Goal: Task Accomplishment & Management: Use online tool/utility

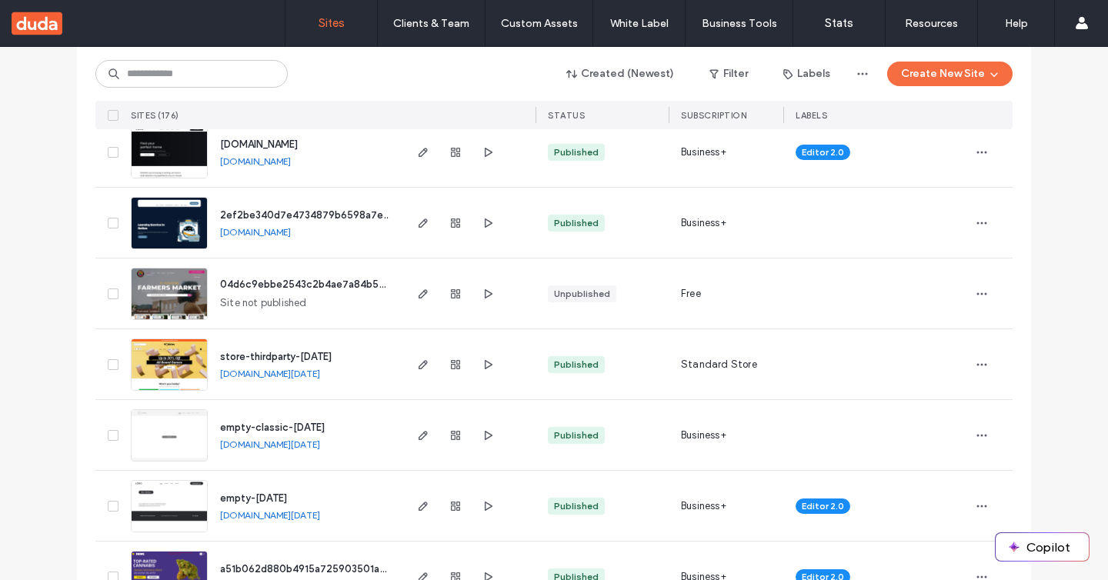
scroll to position [226, 0]
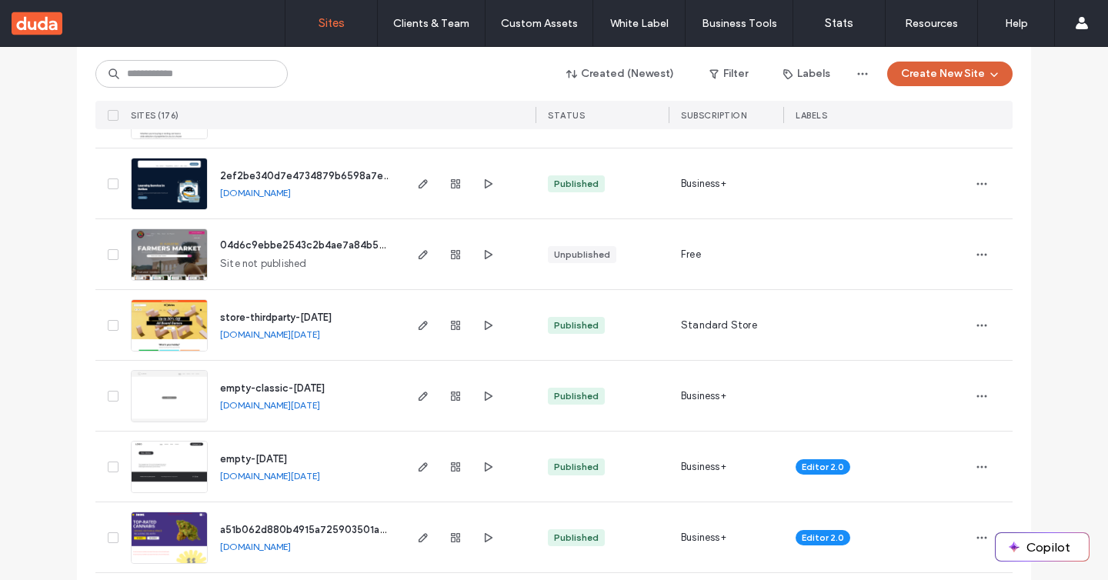
click at [936, 78] on button "Create New Site" at bounding box center [950, 74] width 125 height 25
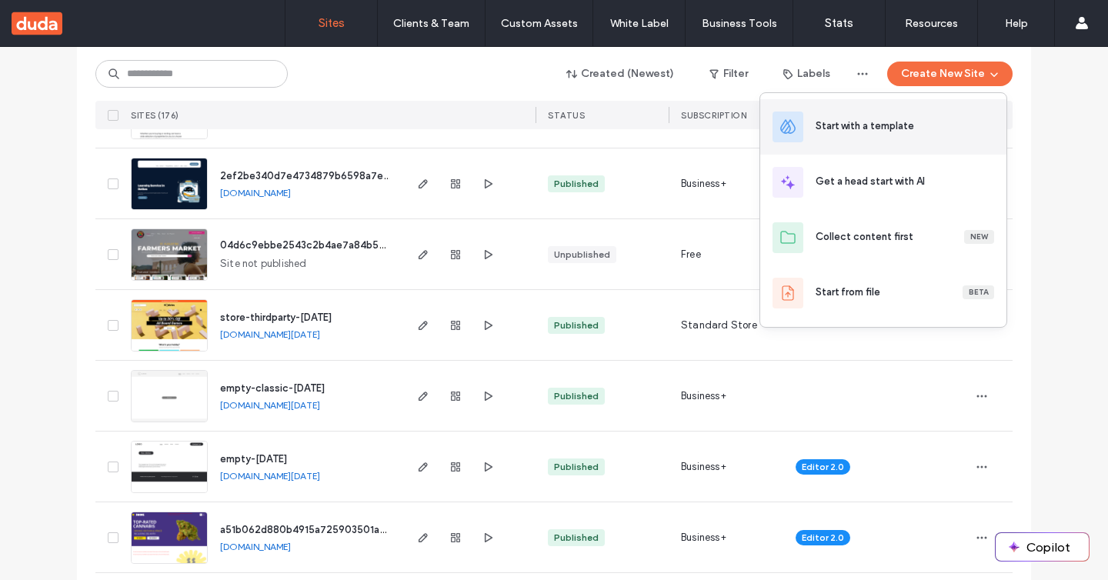
click at [907, 127] on div "Start with a template" at bounding box center [865, 126] width 99 height 15
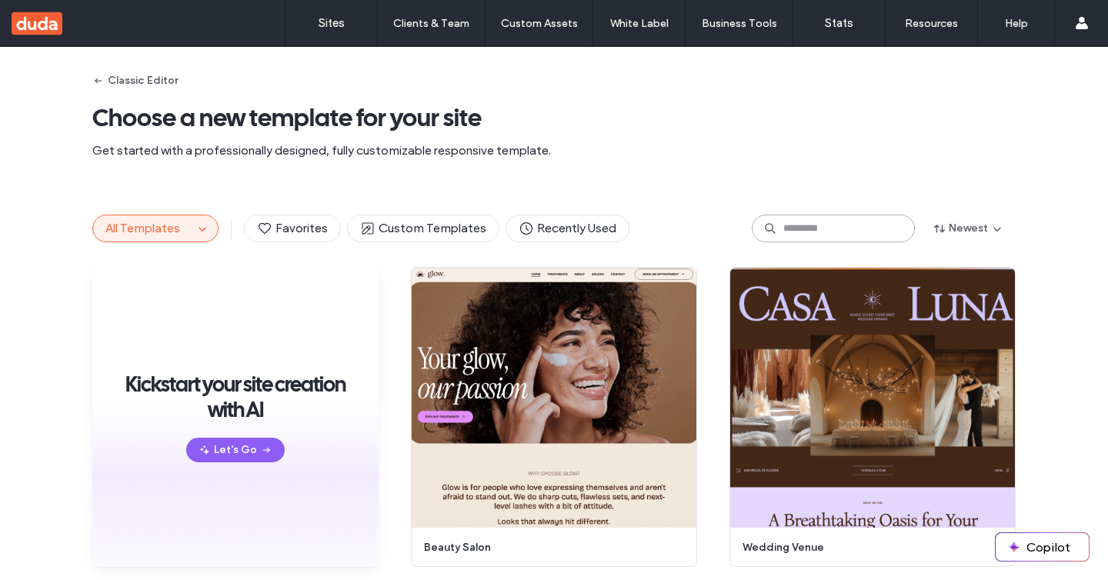
click at [827, 228] on input at bounding box center [833, 229] width 163 height 28
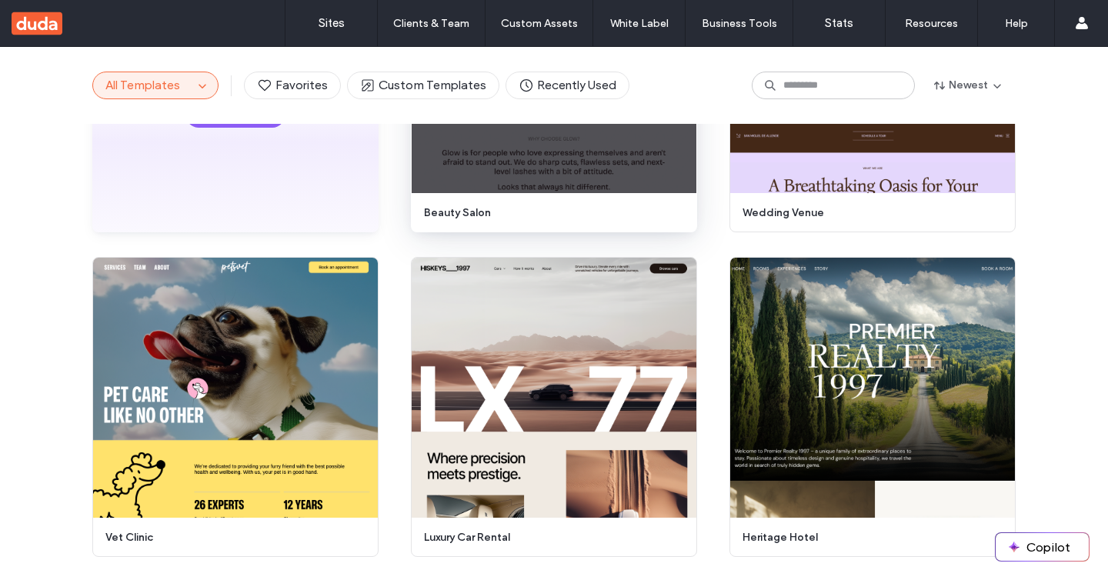
scroll to position [181, 0]
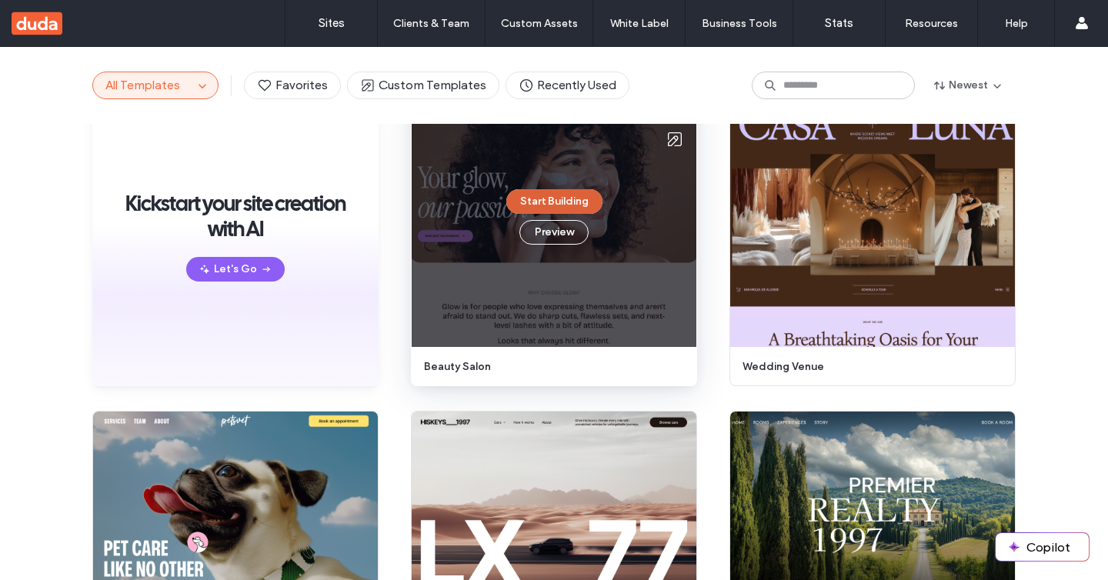
click at [550, 200] on button "Start Building" at bounding box center [554, 201] width 96 height 25
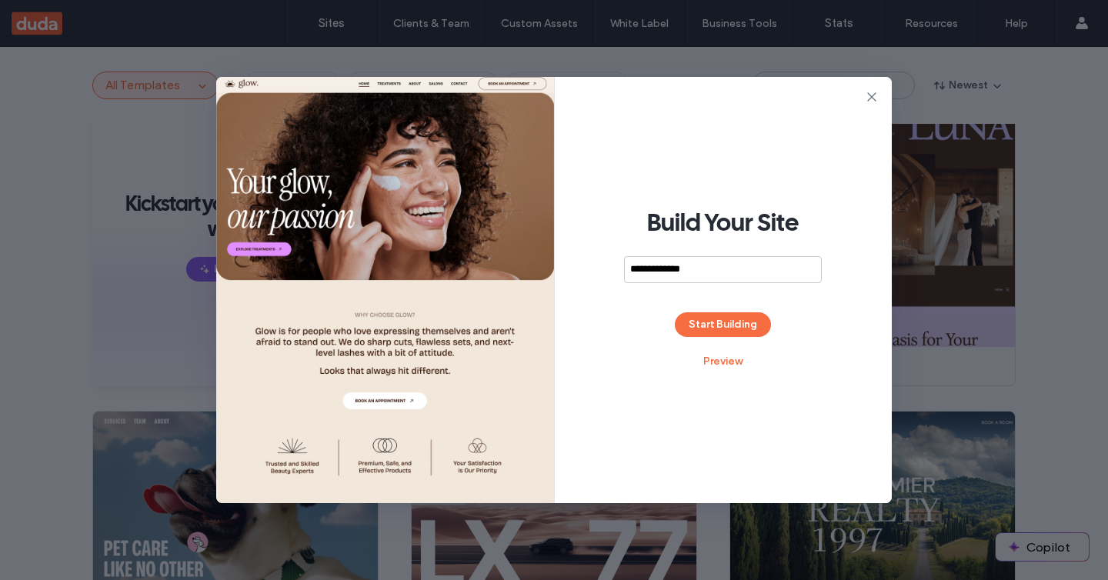
type input "**********"
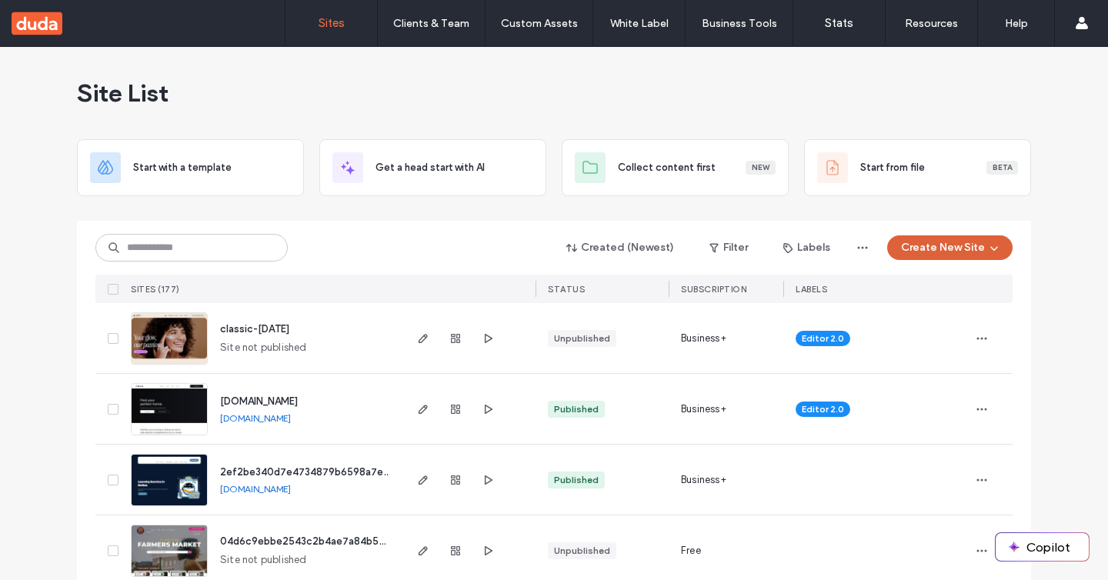
click at [931, 248] on button "Create New Site" at bounding box center [950, 248] width 125 height 25
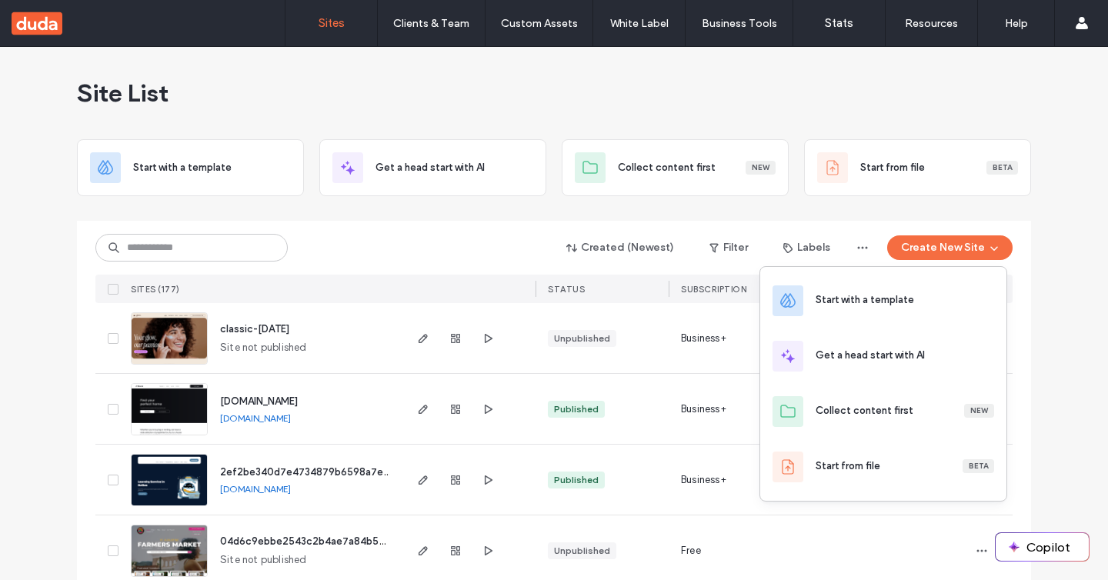
click at [607, 349] on div "Unpublished" at bounding box center [602, 338] width 133 height 70
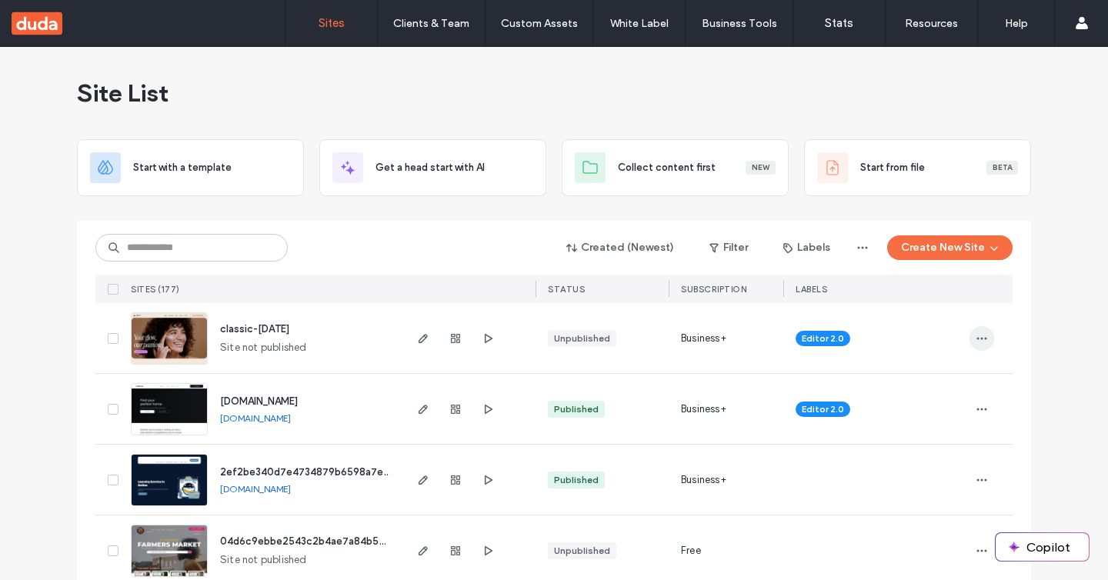
click at [976, 333] on icon "button" at bounding box center [982, 339] width 12 height 12
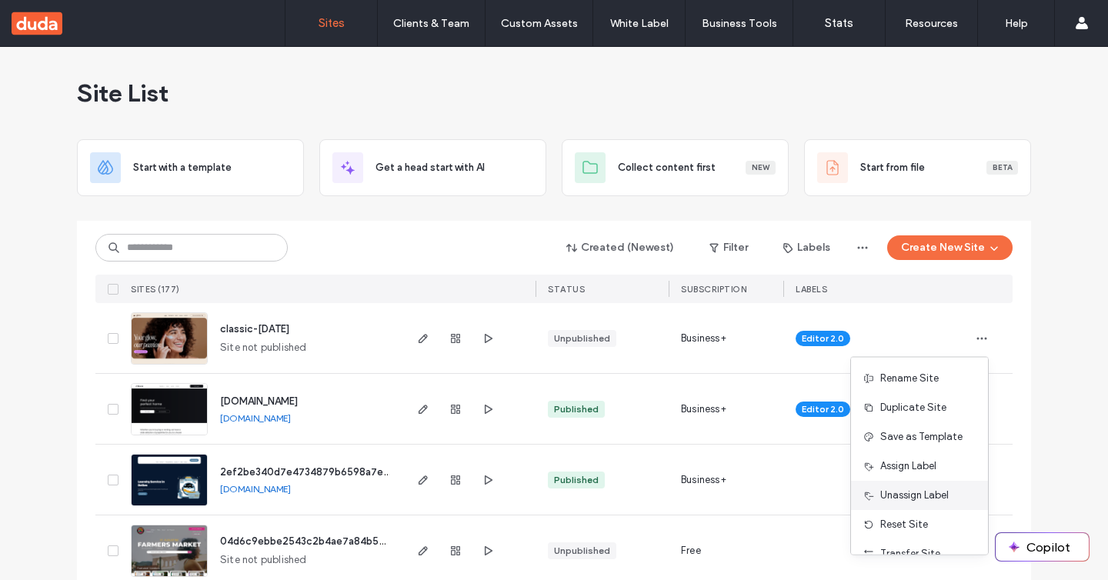
scroll to position [79, 0]
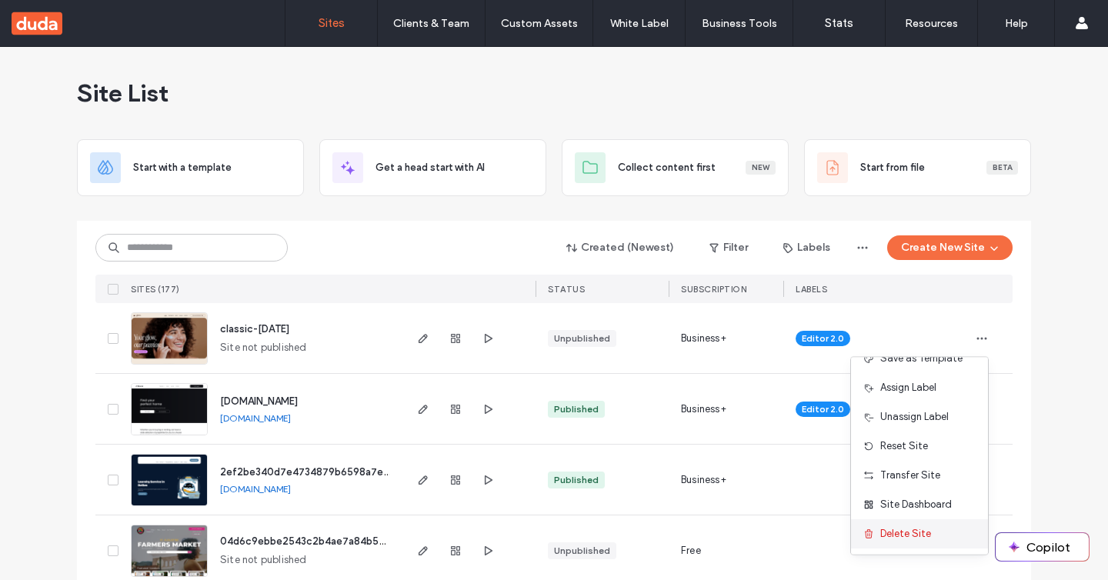
click at [890, 533] on span "Delete Site" at bounding box center [906, 534] width 51 height 15
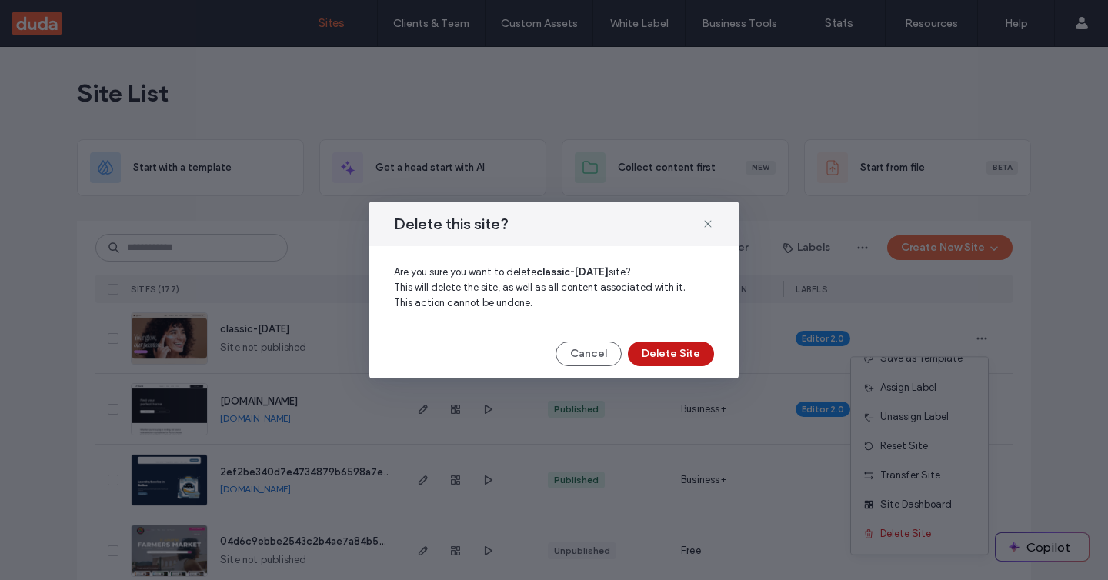
click at [675, 352] on button "Delete Site" at bounding box center [671, 354] width 86 height 25
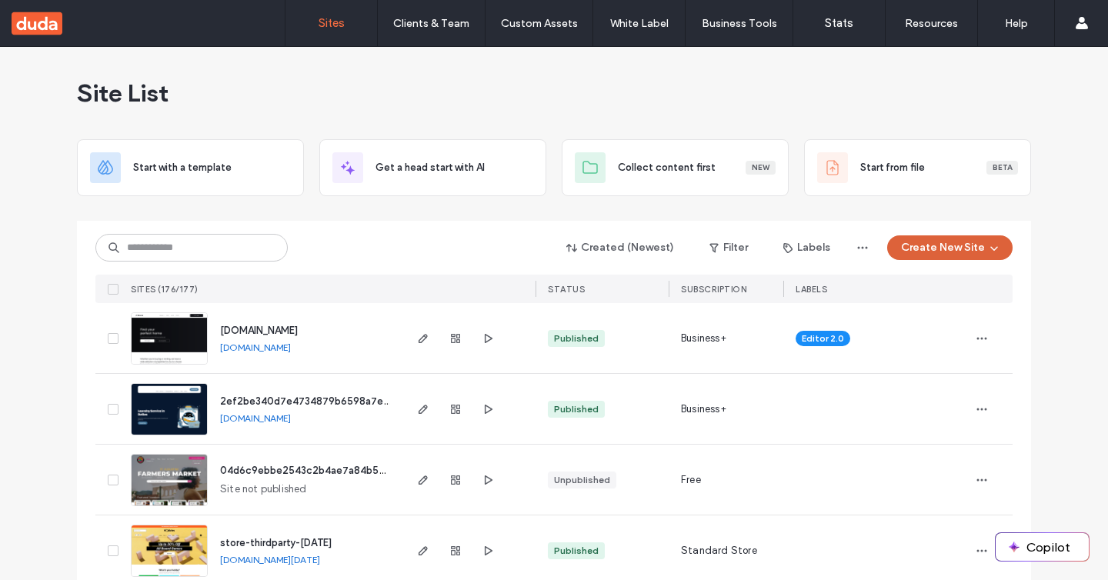
click at [931, 253] on button "Create New Site" at bounding box center [950, 248] width 125 height 25
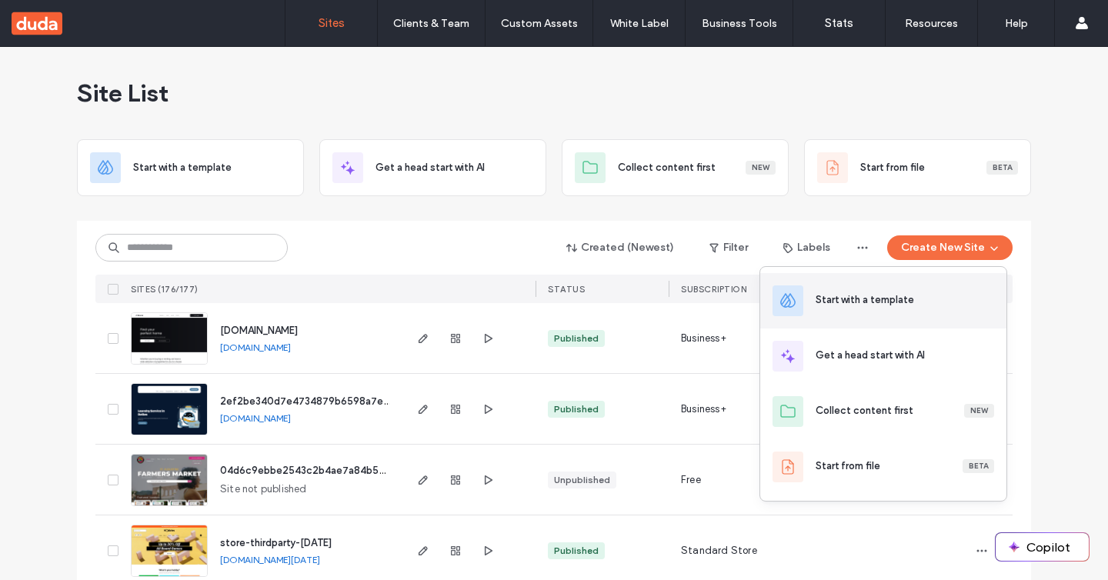
click at [900, 306] on div "Start with a template" at bounding box center [865, 300] width 99 height 15
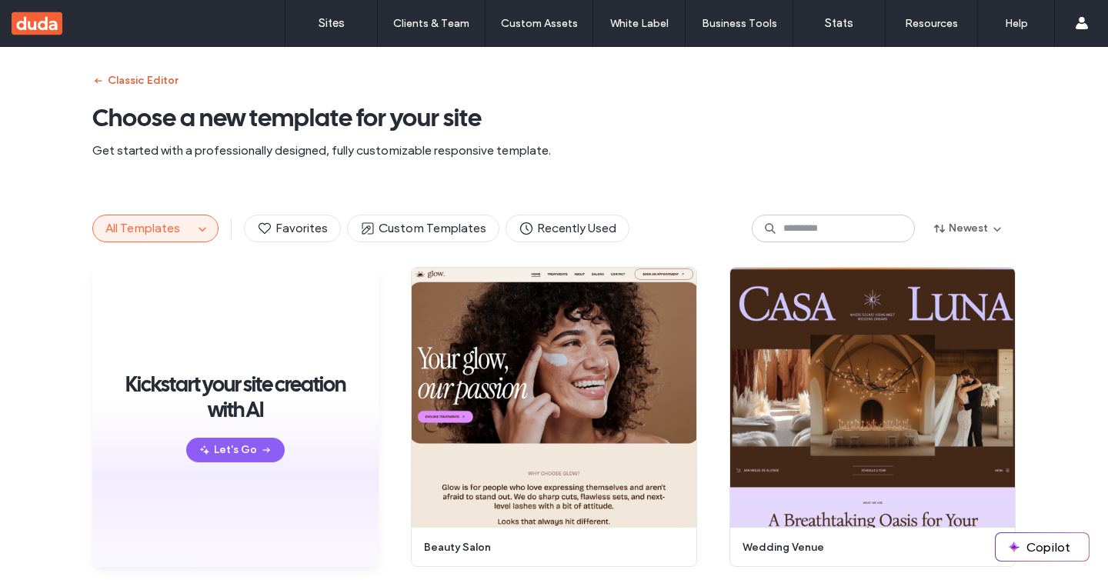
click at [105, 74] on button "Classic Editor" at bounding box center [134, 81] width 85 height 25
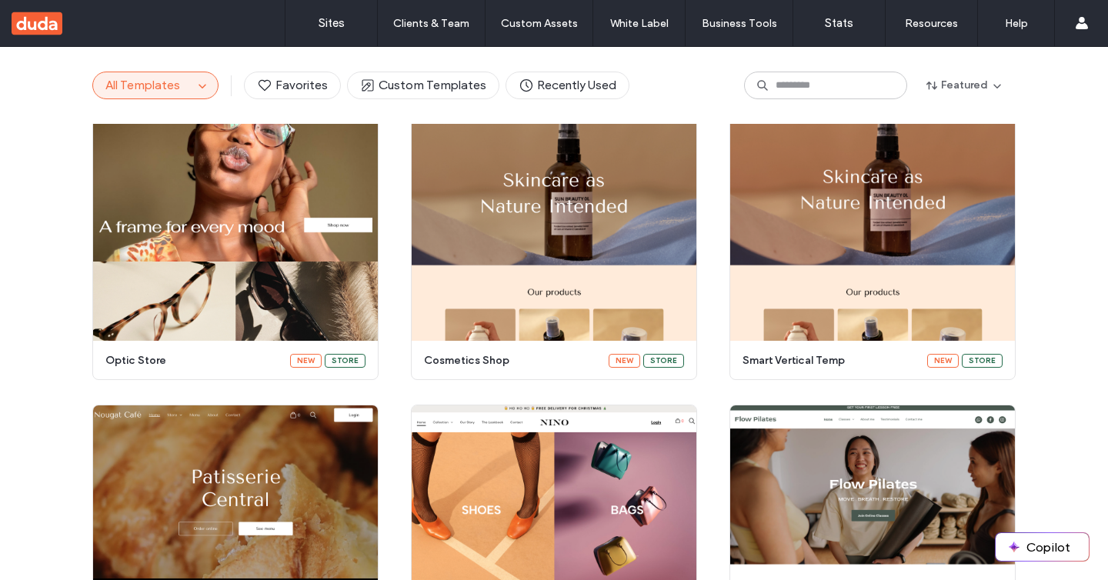
scroll to position [446, 0]
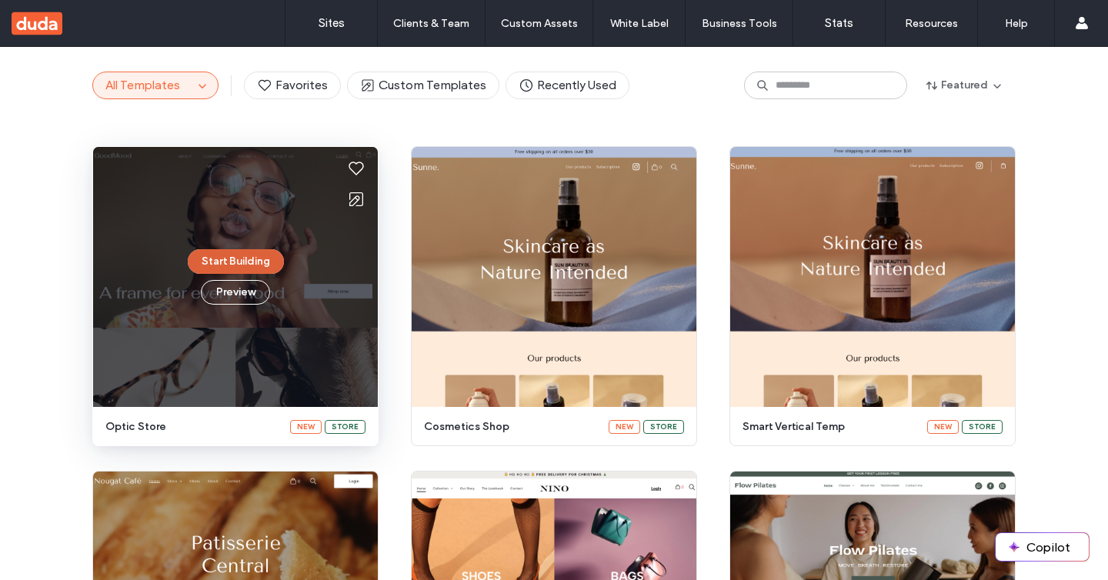
click at [237, 259] on button "Start Building" at bounding box center [236, 261] width 96 height 25
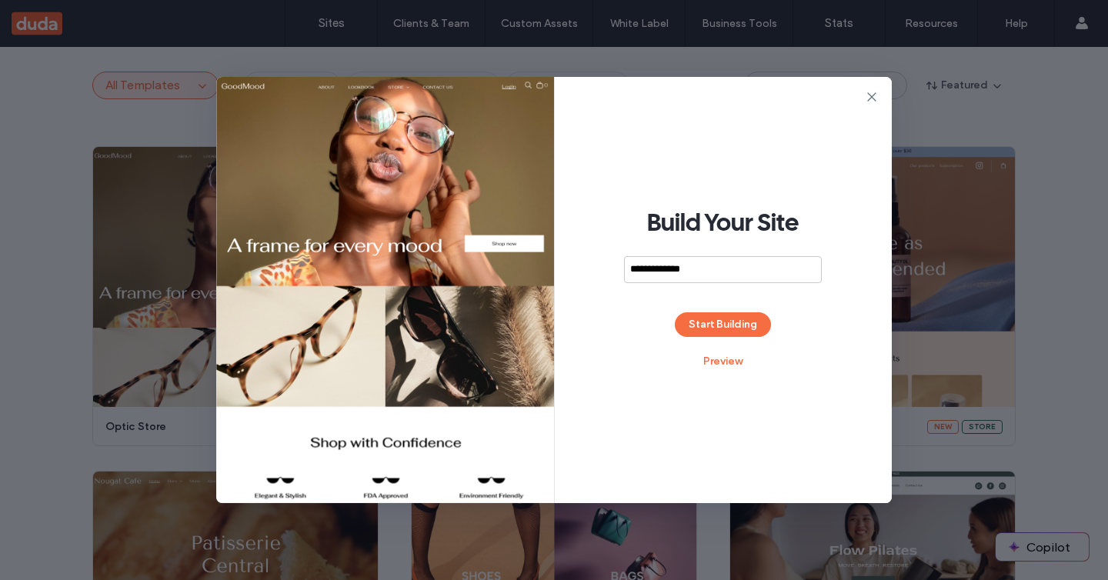
type input "**********"
